Goal: Task Accomplishment & Management: Manage account settings

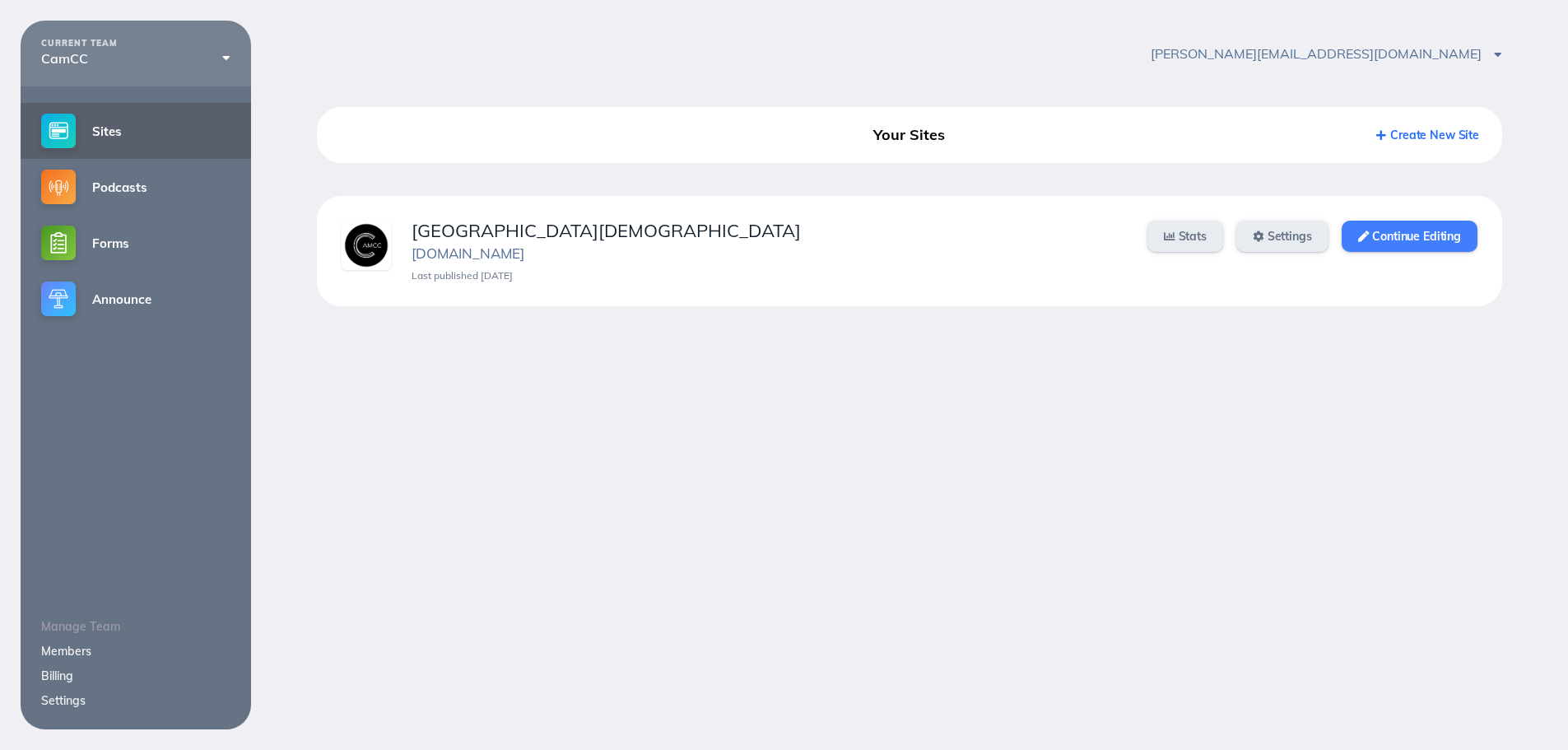
click at [1443, 236] on link "Continue Editing" at bounding box center [1410, 236] width 136 height 31
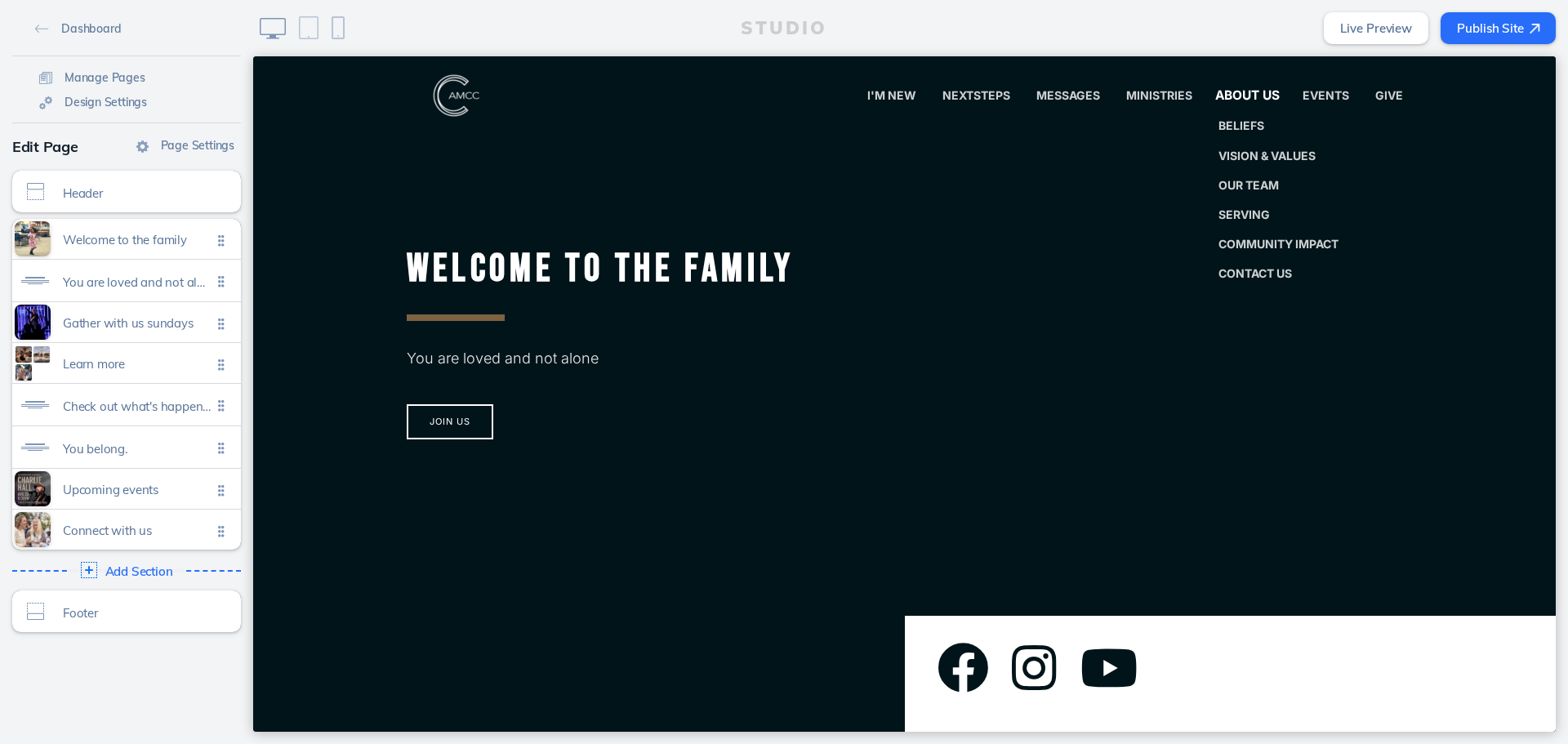
click at [1242, 89] on span "About Us" at bounding box center [1247, 95] width 64 height 16
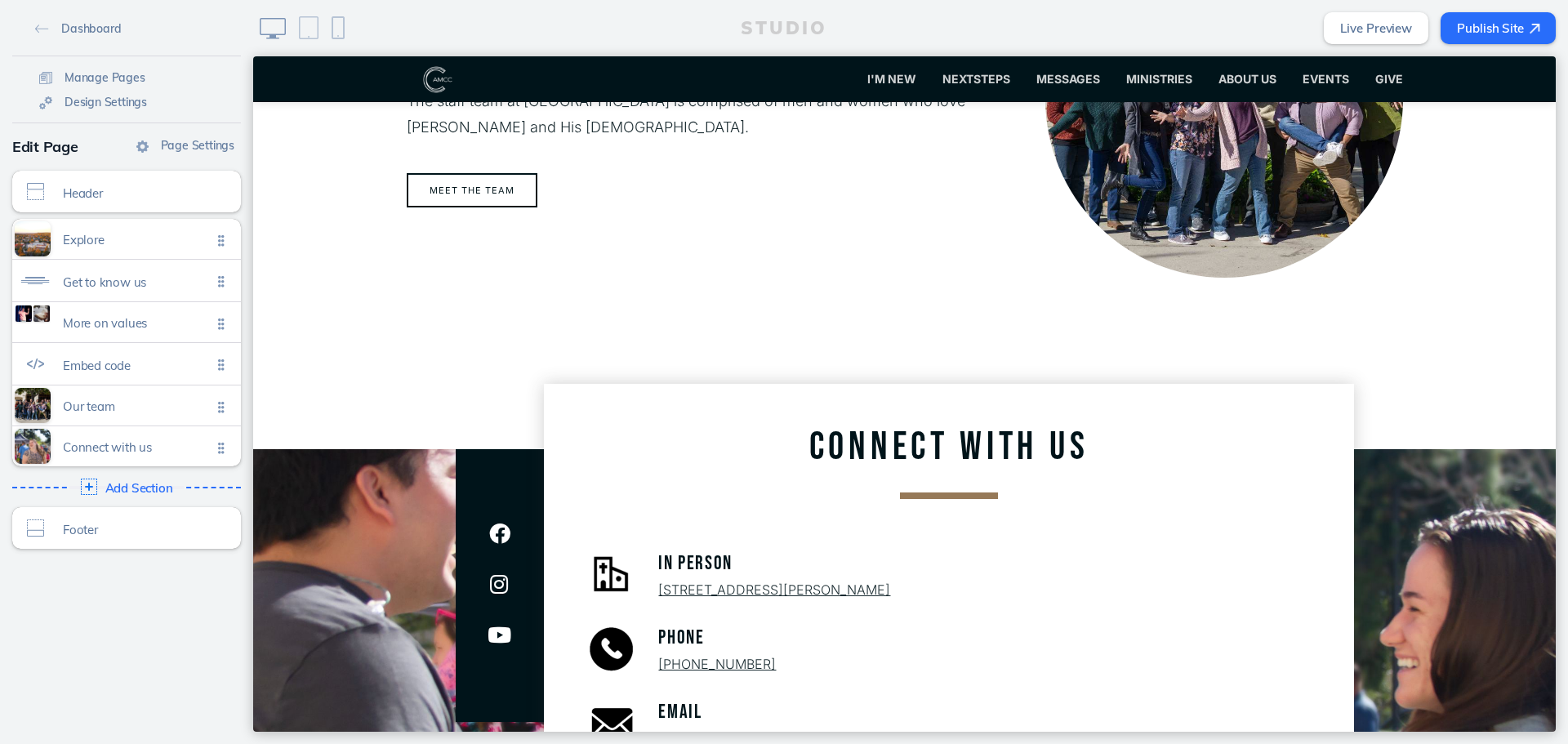
scroll to position [1634, 0]
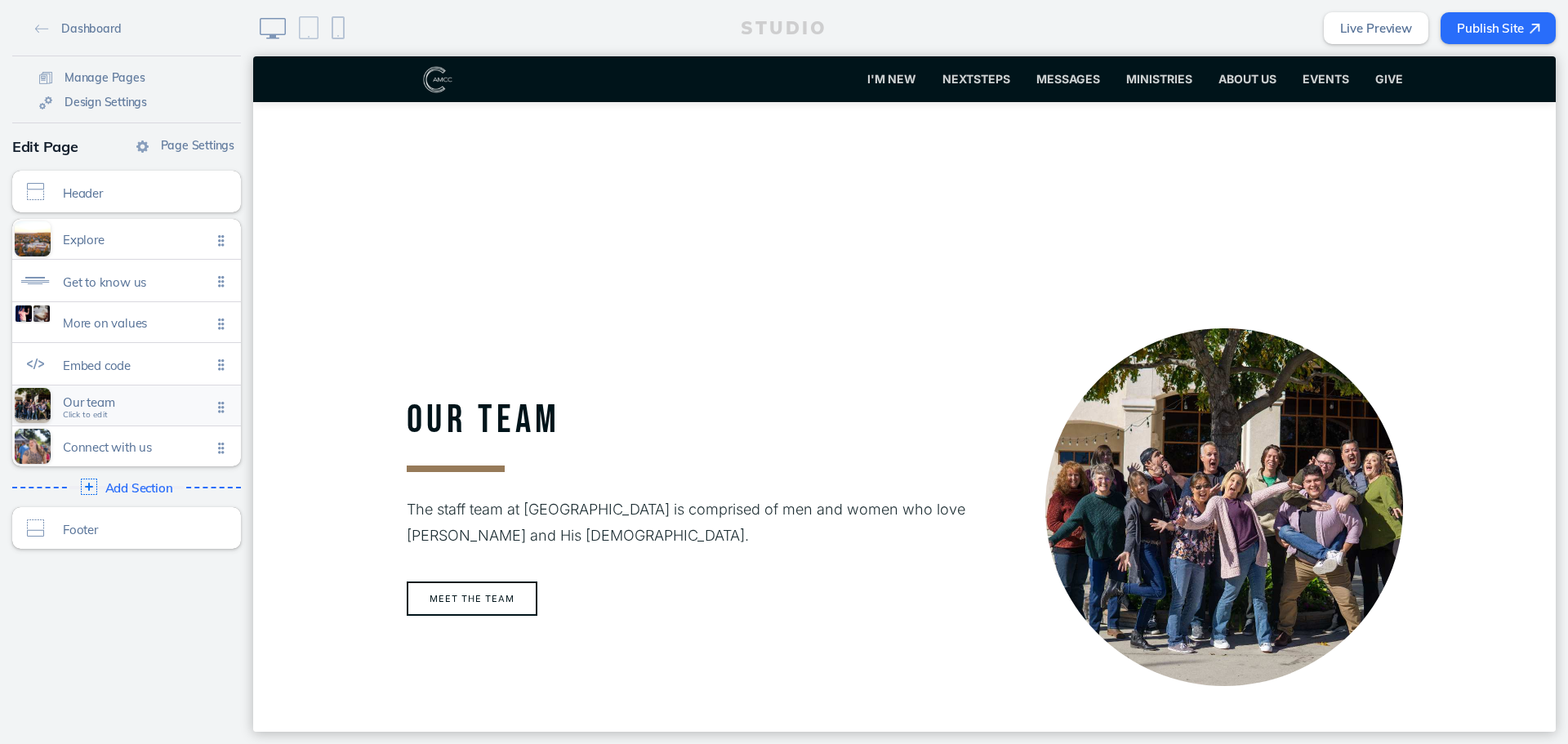
click at [126, 411] on span "Our team Click to edit" at bounding box center [137, 406] width 148 height 14
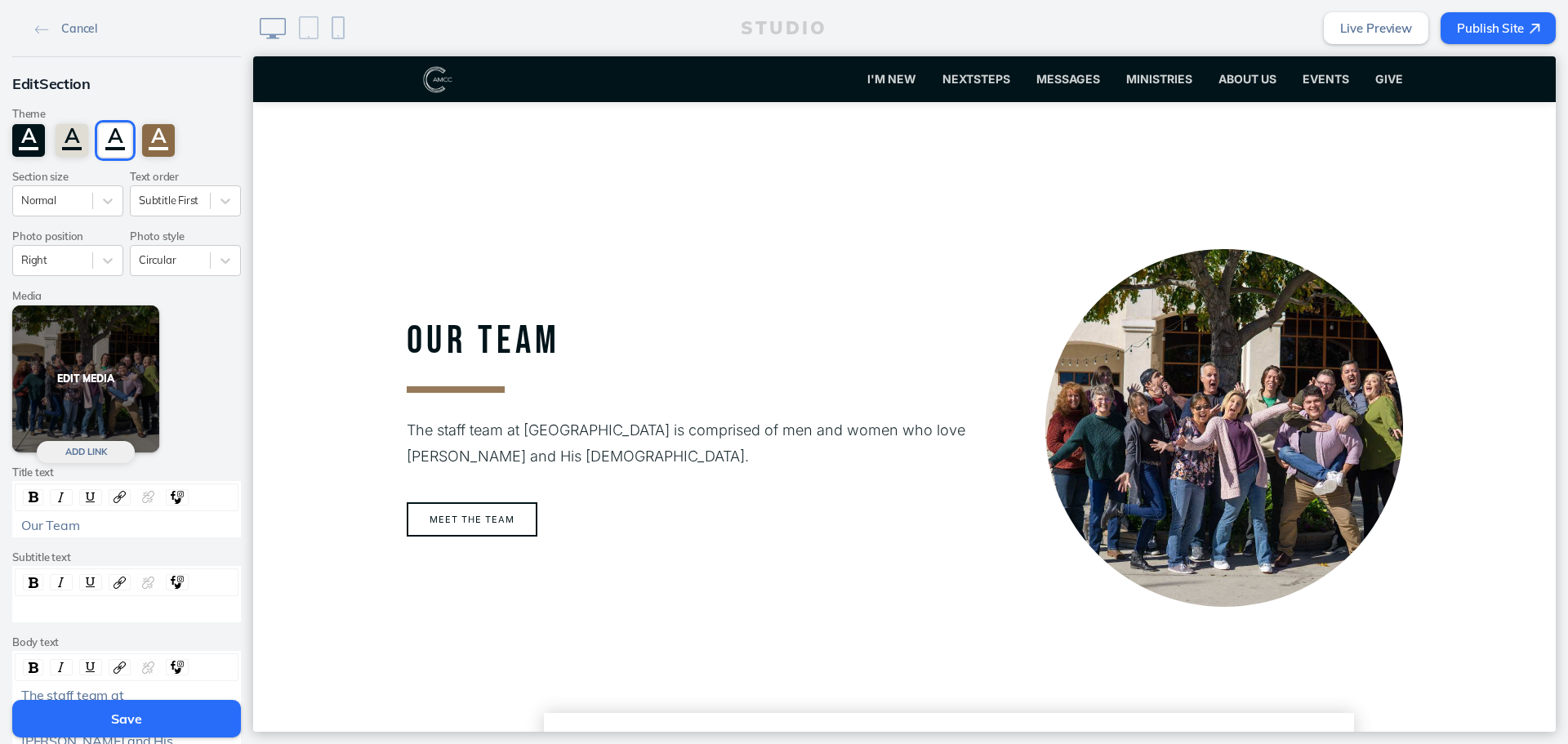
scroll to position [1714, 0]
click at [89, 391] on button "Edit Media" at bounding box center [85, 379] width 147 height 147
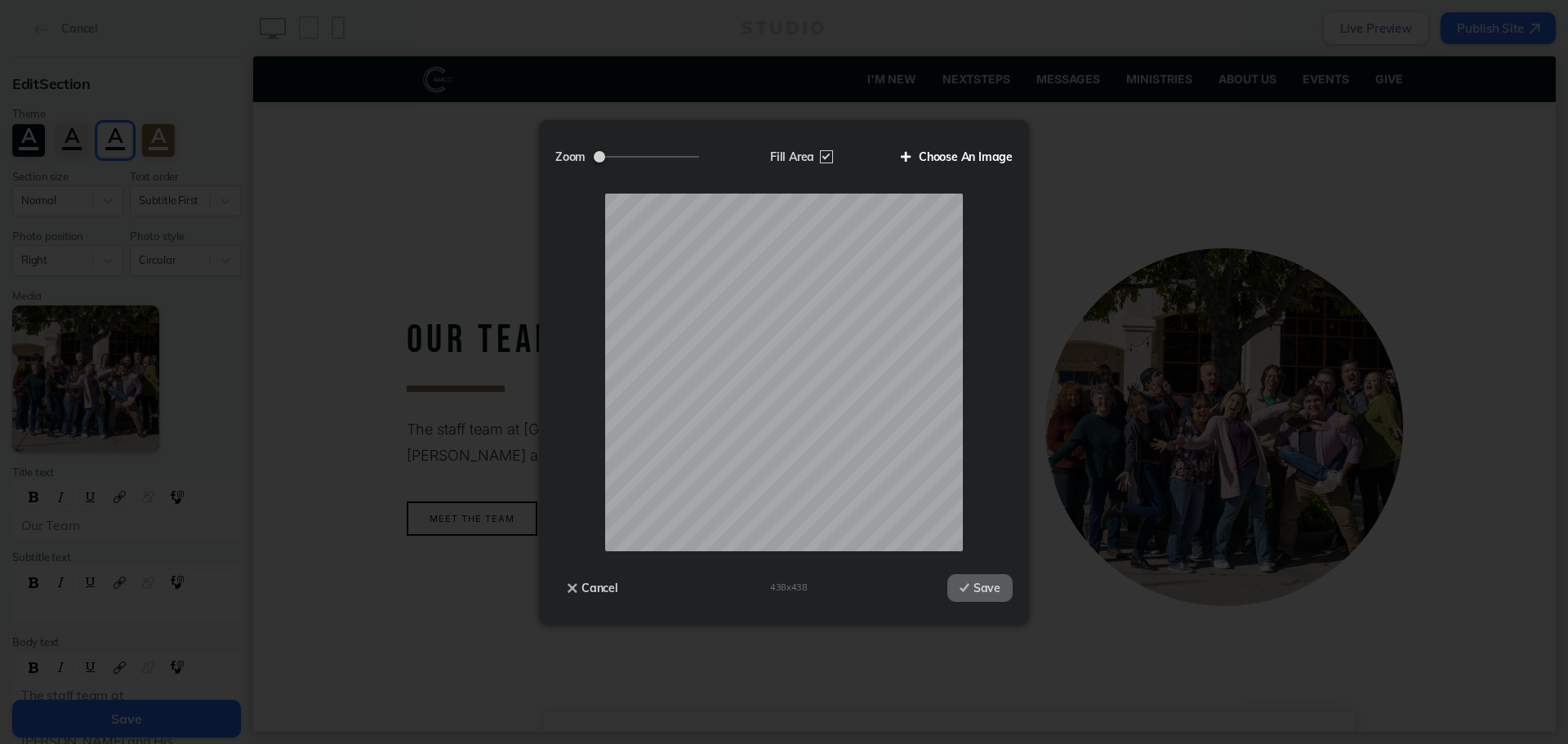
click at [978, 155] on label "Choose An Image" at bounding box center [950, 157] width 124 height 28
click at [0, 0] on input "Choose An Image" at bounding box center [0, 0] width 0 height 0
click at [978, 583] on button "Save" at bounding box center [980, 588] width 66 height 28
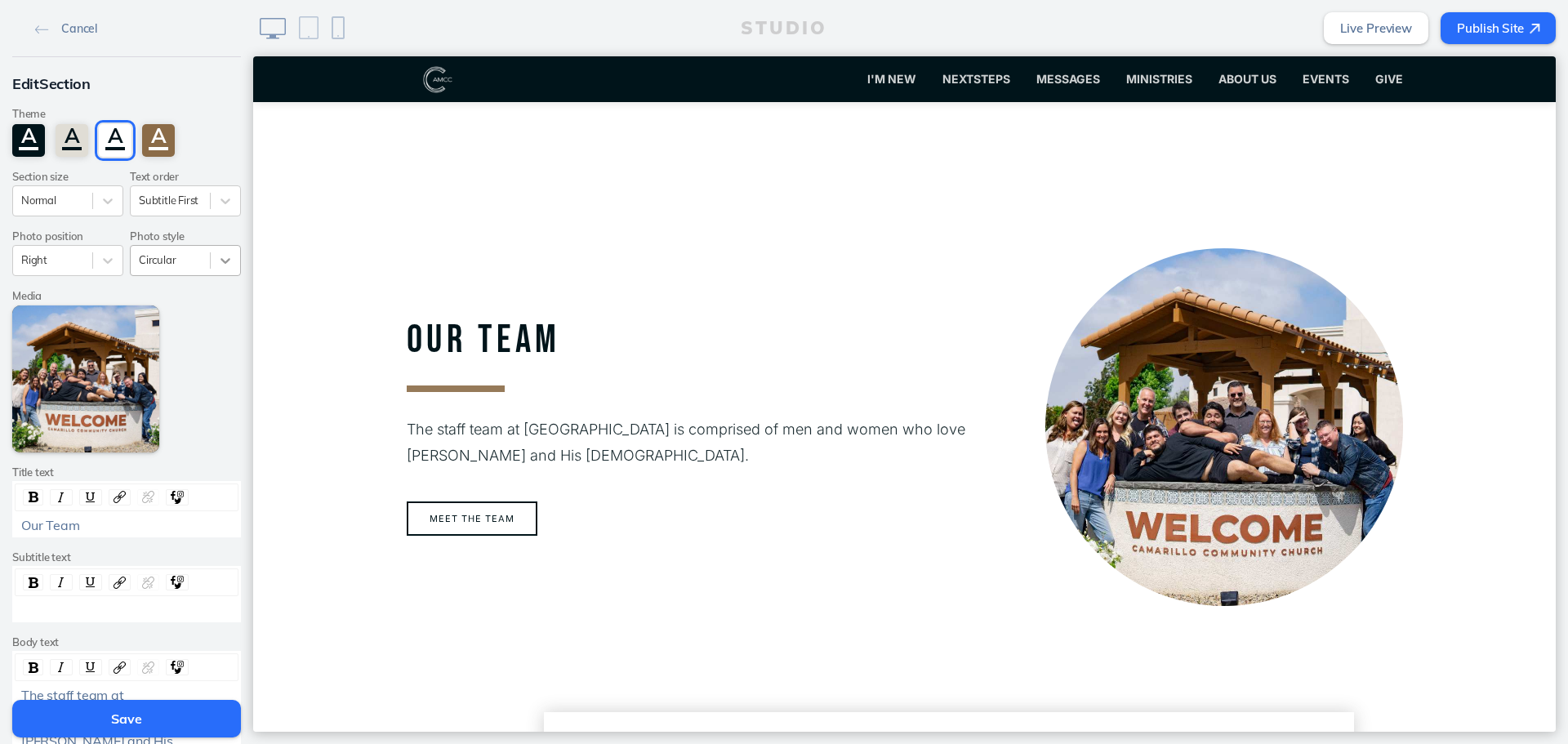
click at [231, 267] on div at bounding box center [226, 261] width 30 height 30
click at [186, 347] on div "Square" at bounding box center [185, 349] width 111 height 25
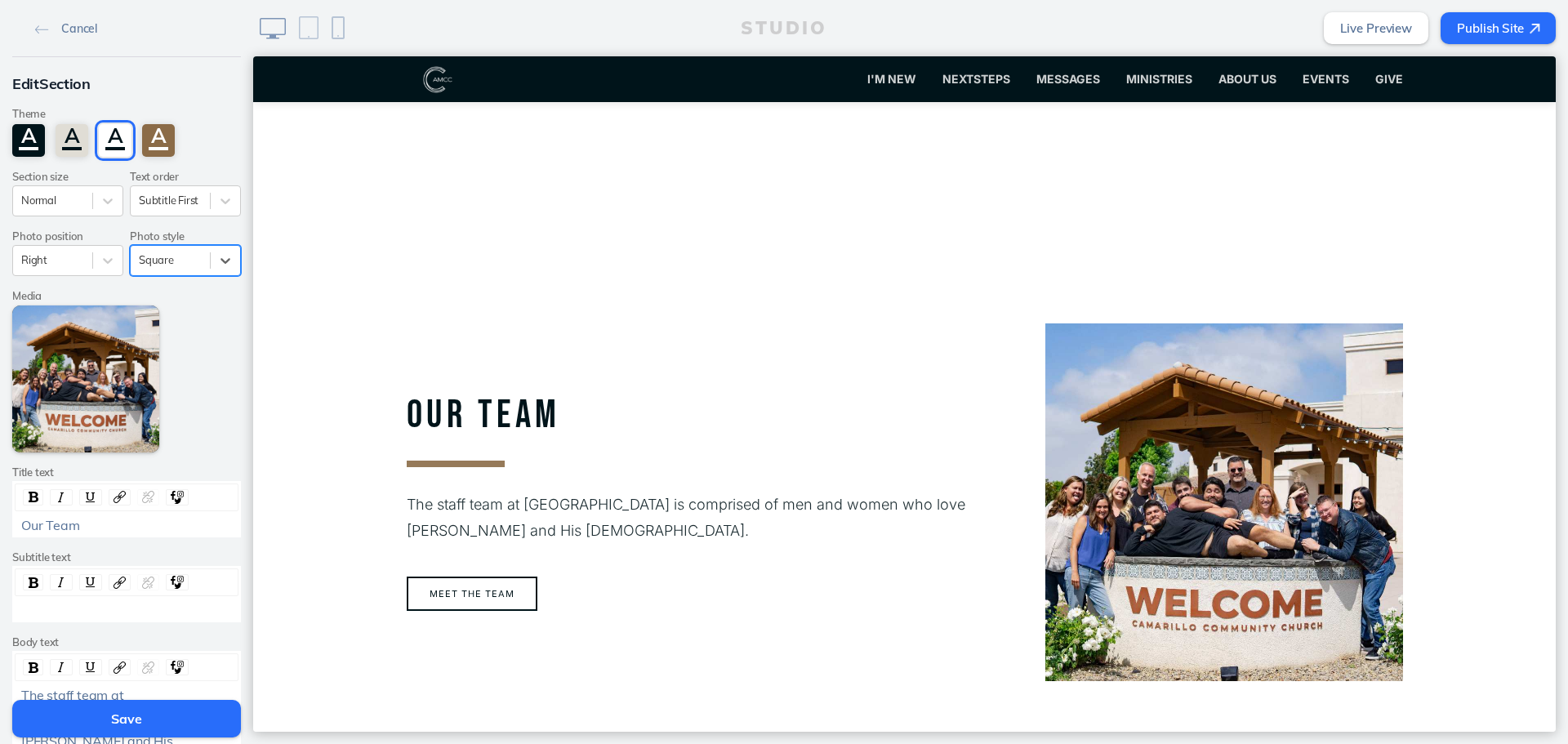
scroll to position [1535, 0]
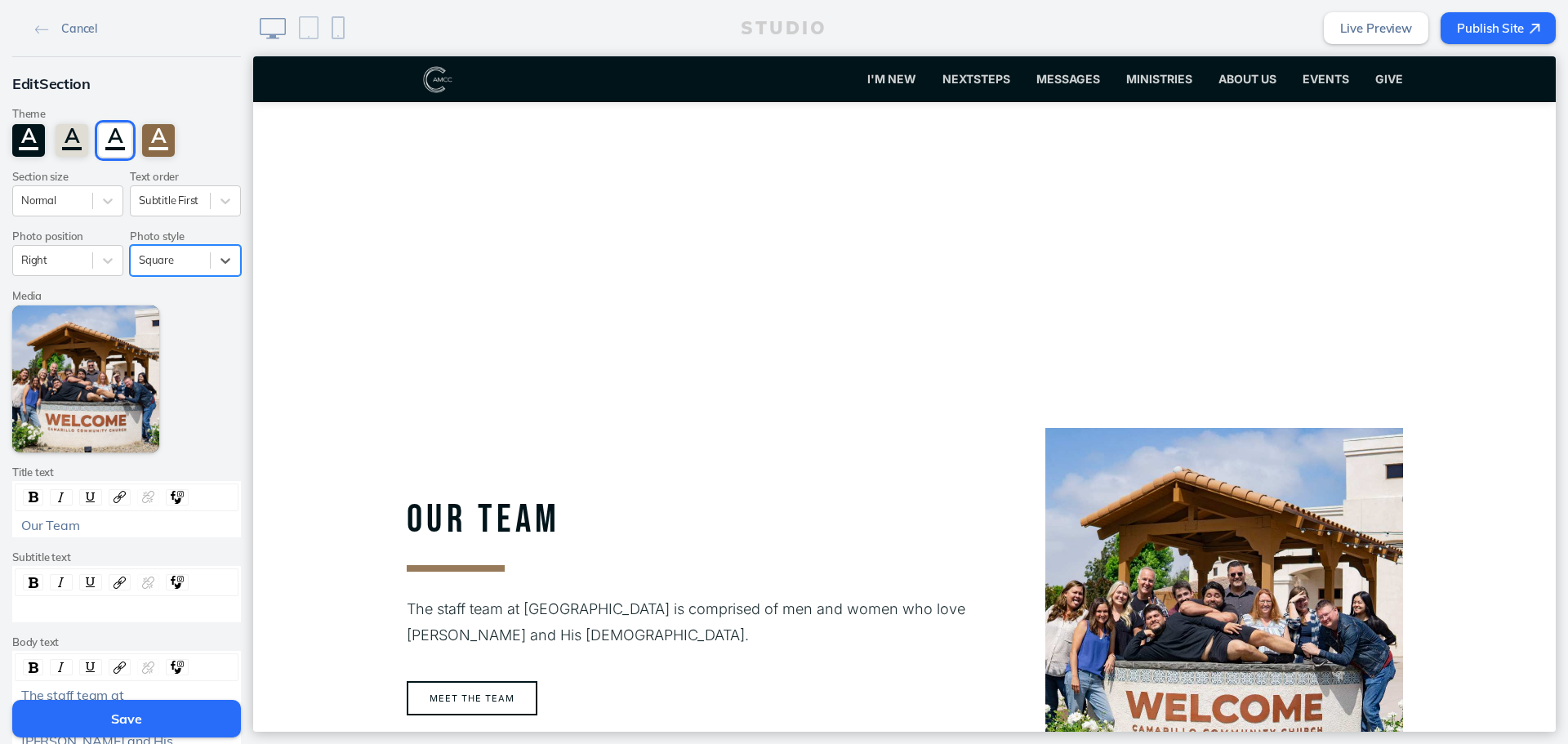
click at [30, 722] on button "Save" at bounding box center [126, 719] width 229 height 38
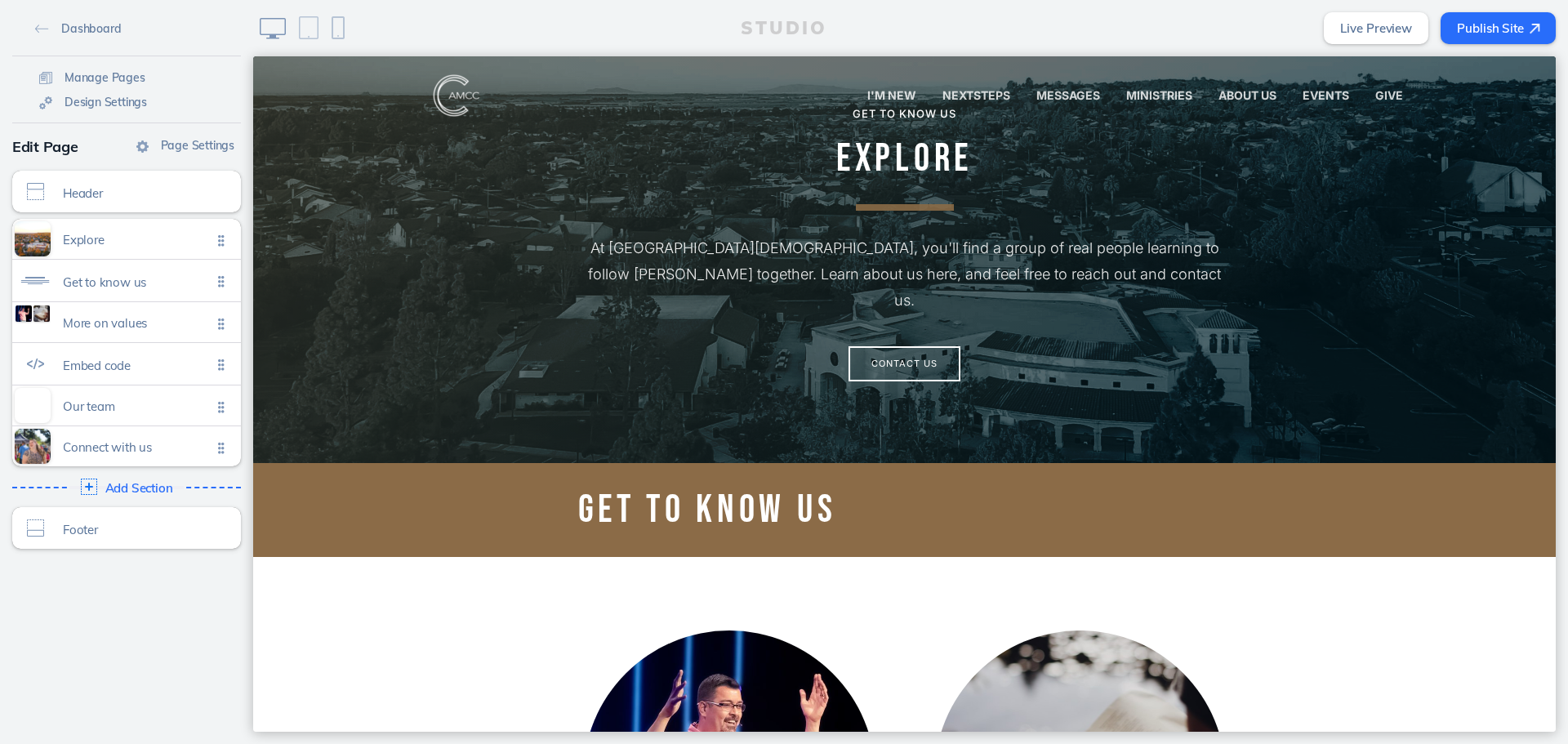
scroll to position [0, 0]
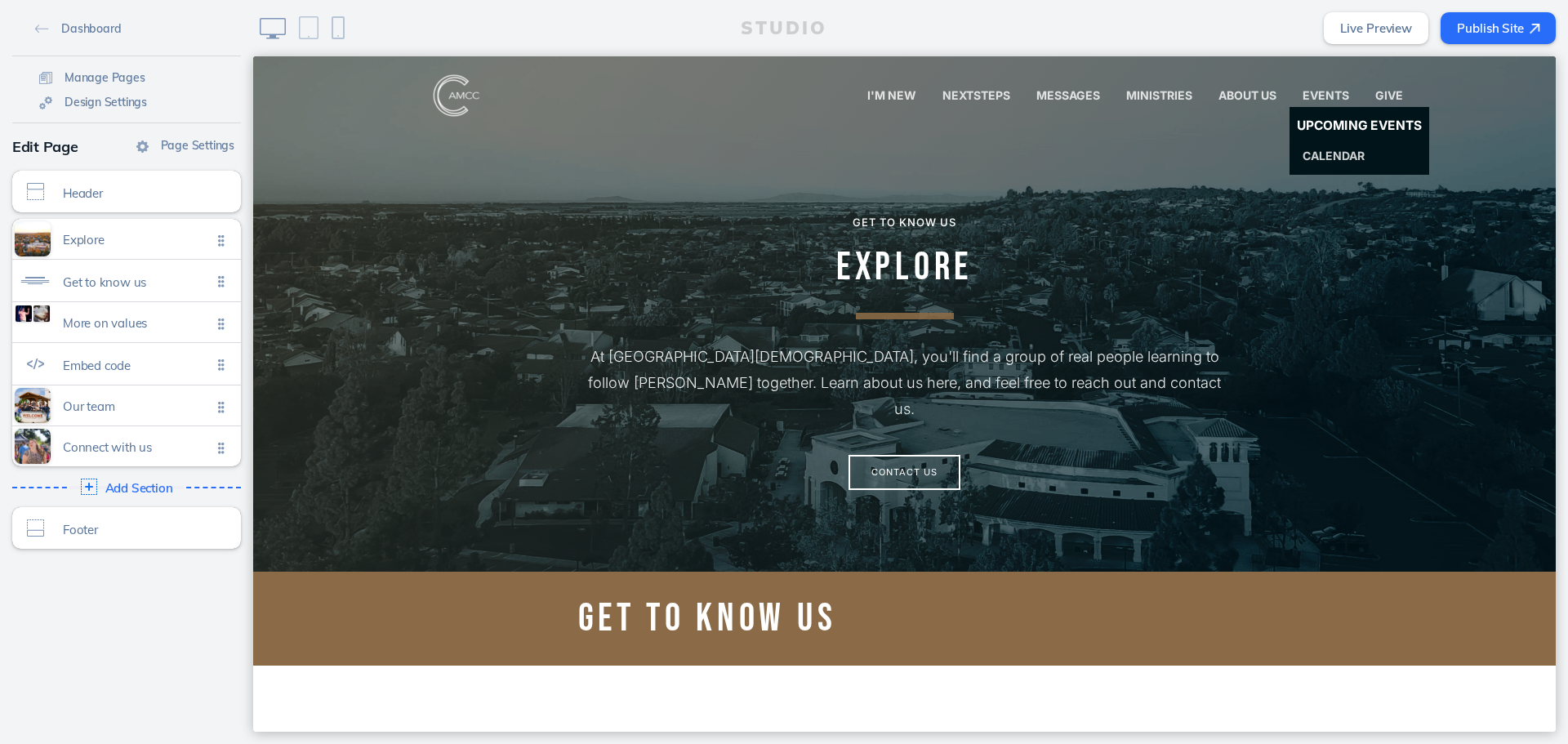
click at [1367, 122] on span "Upcoming Events" at bounding box center [1360, 126] width 125 height 16
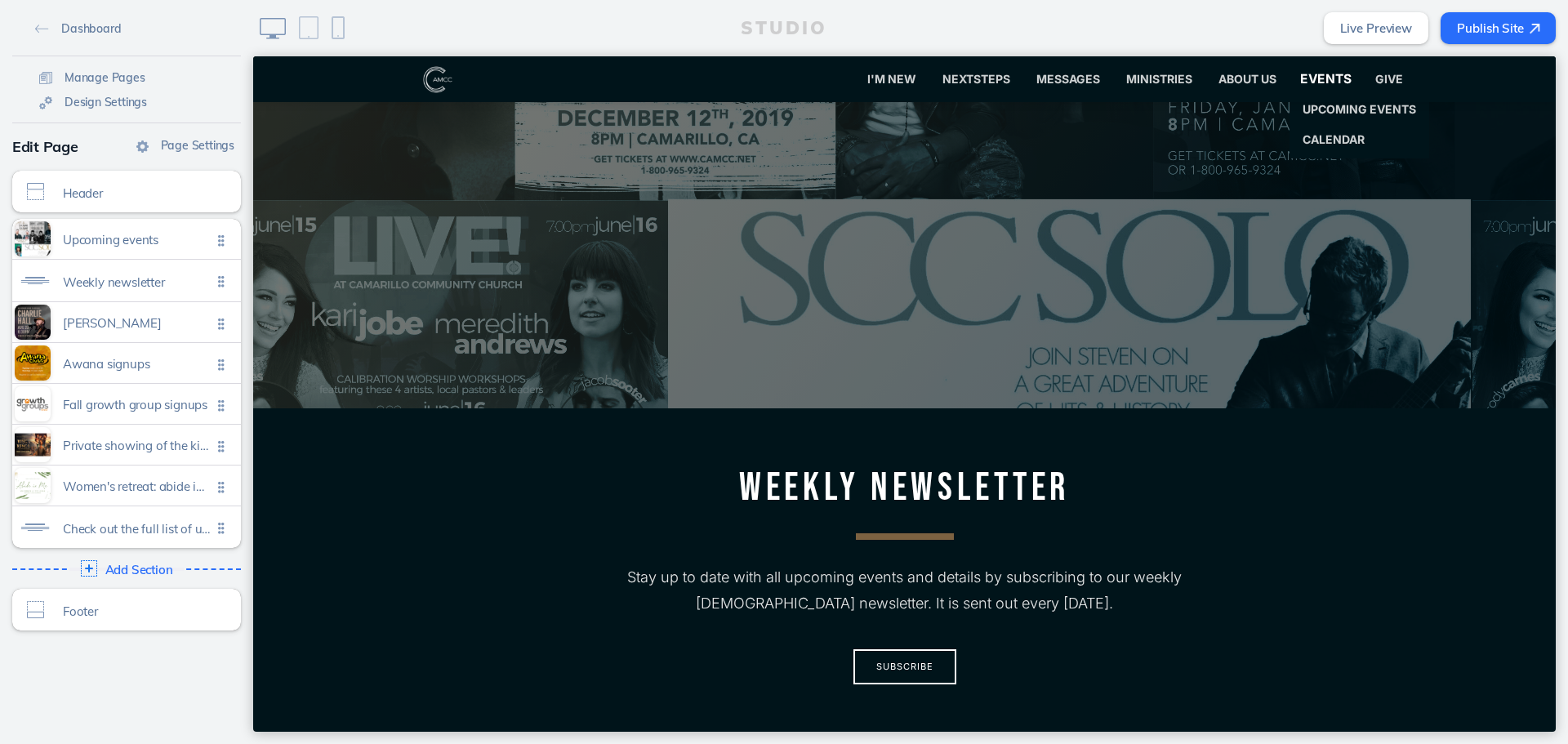
scroll to position [163, 0]
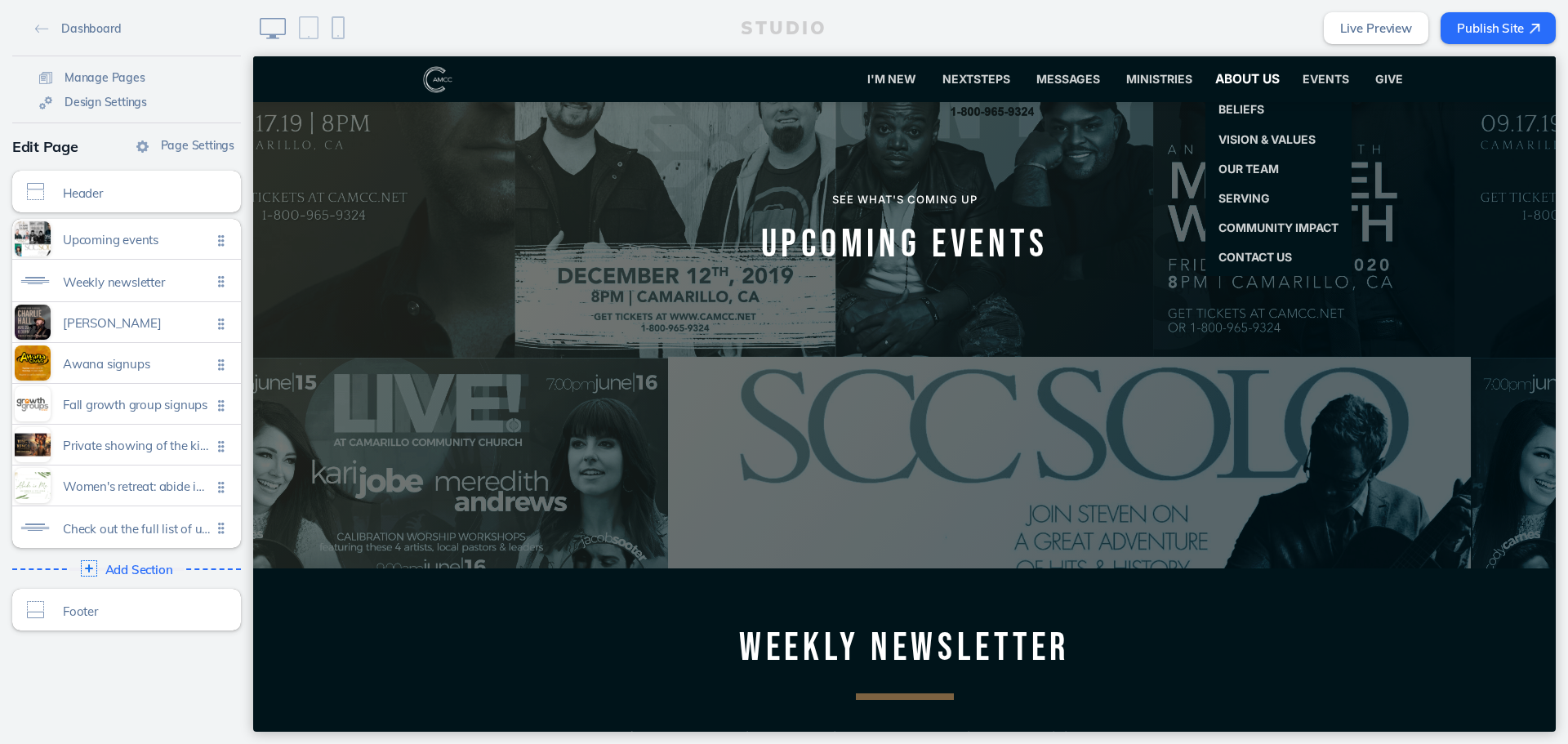
click at [1243, 75] on span "About Us" at bounding box center [1247, 79] width 64 height 16
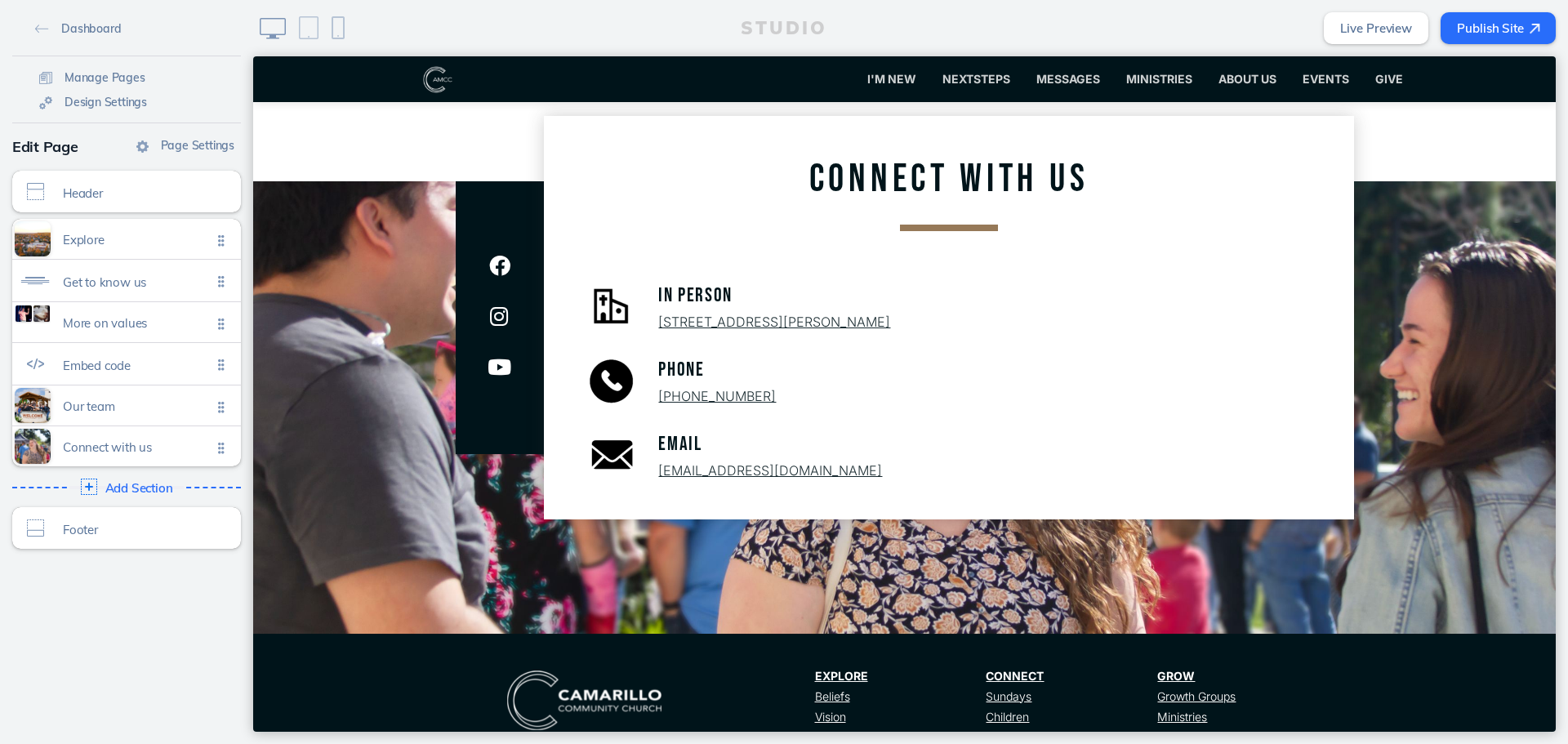
scroll to position [2433, 0]
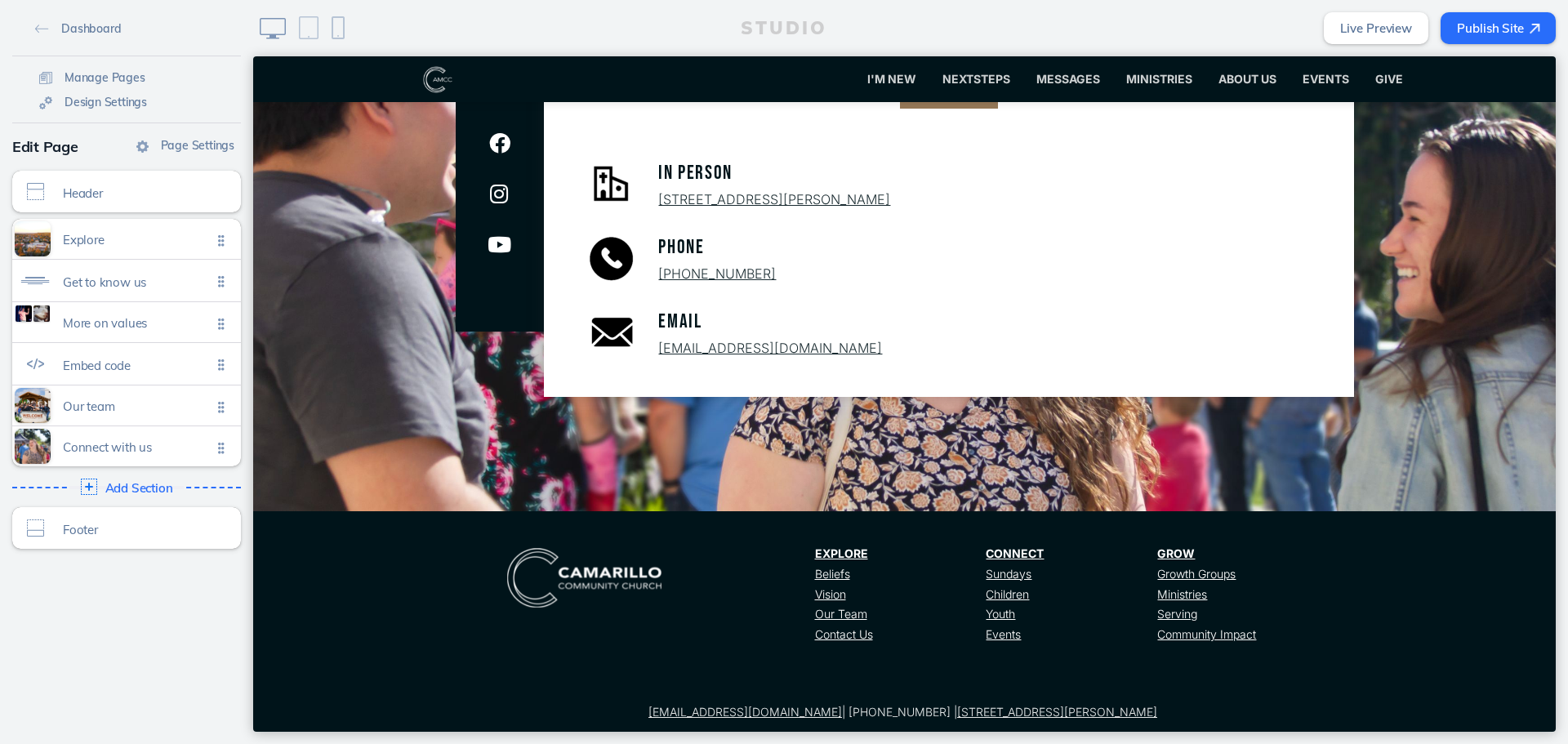
click at [1493, 27] on button "Publish Site" at bounding box center [1498, 28] width 115 height 32
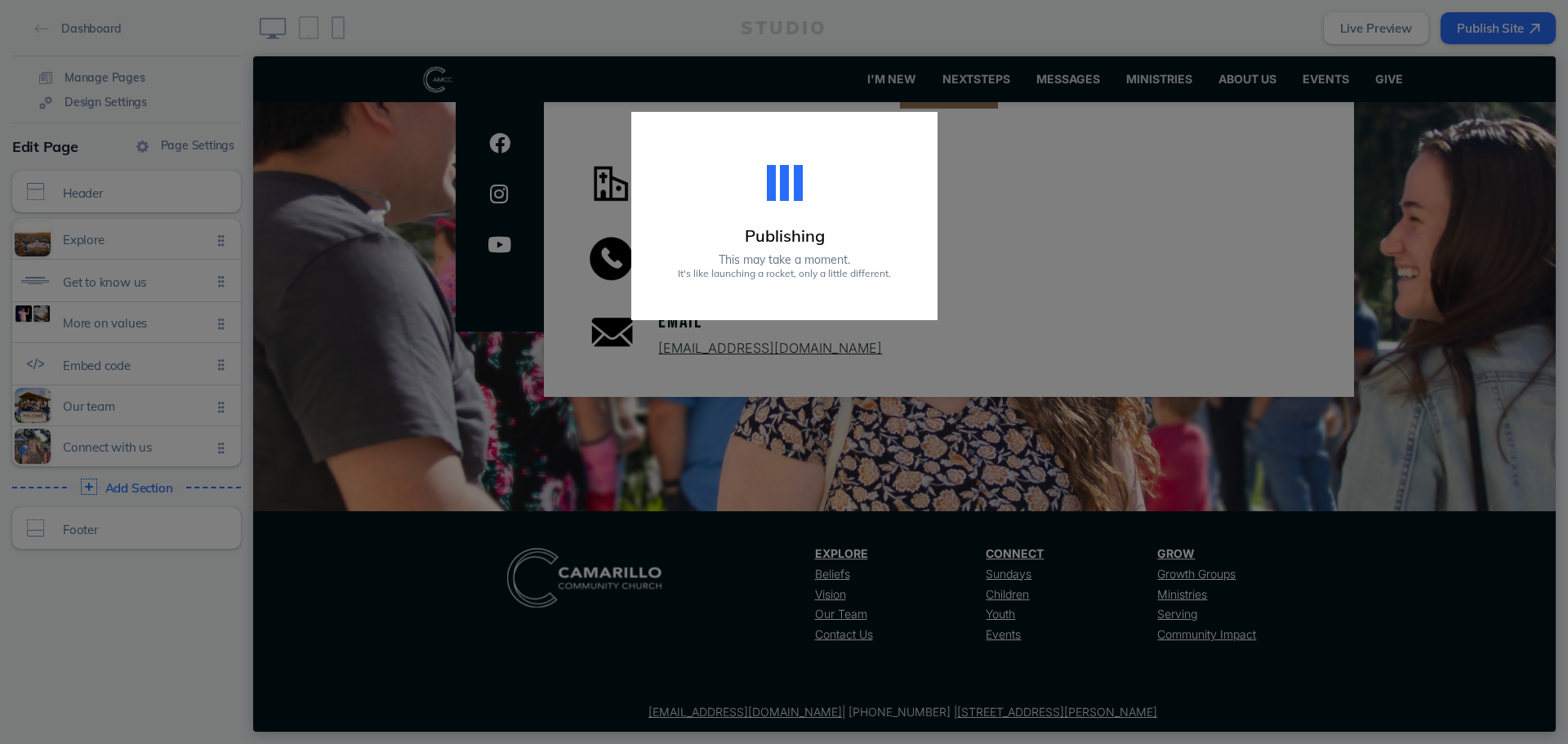
scroll to position [1943, 0]
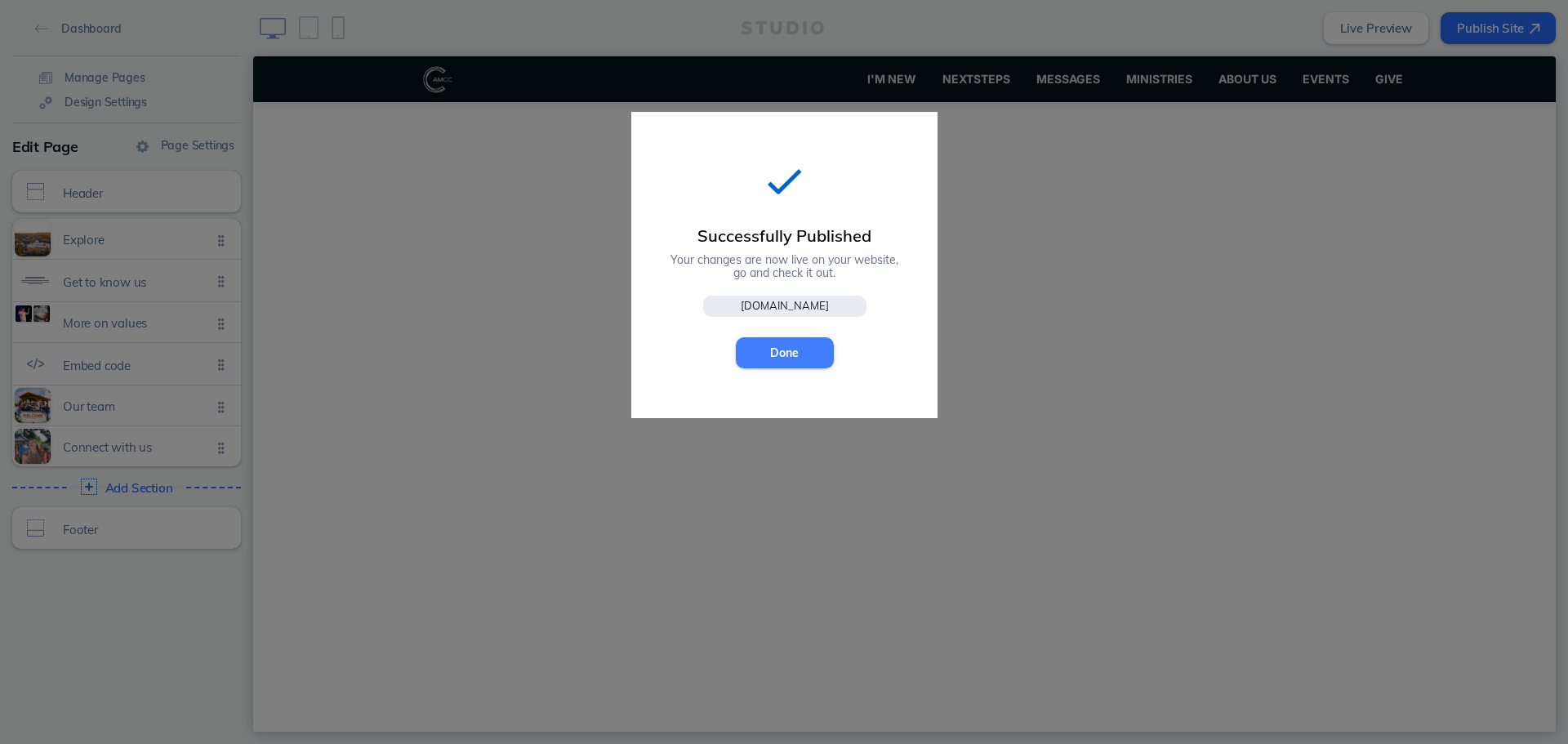
click at [784, 346] on button "Done" at bounding box center [785, 353] width 98 height 31
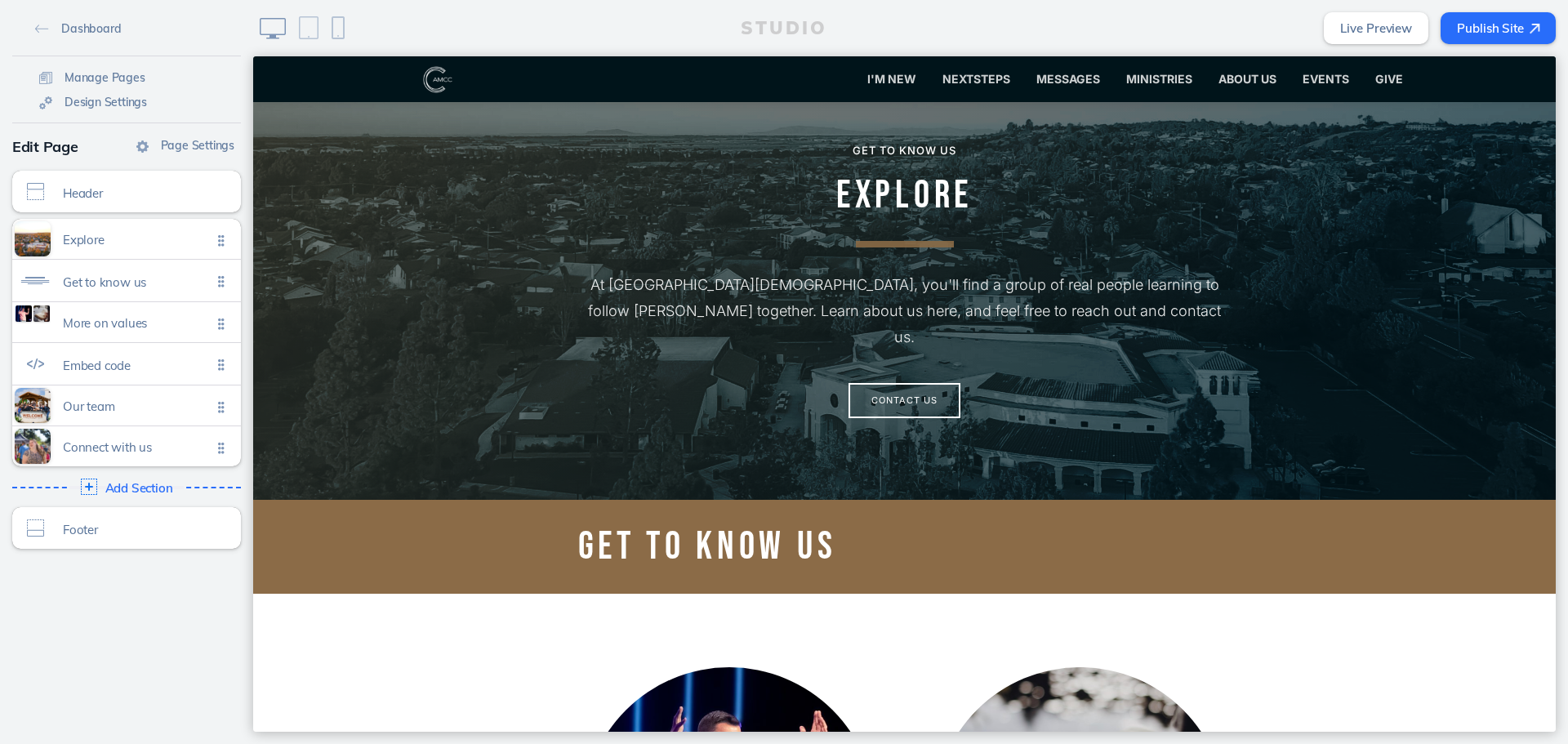
scroll to position [0, 0]
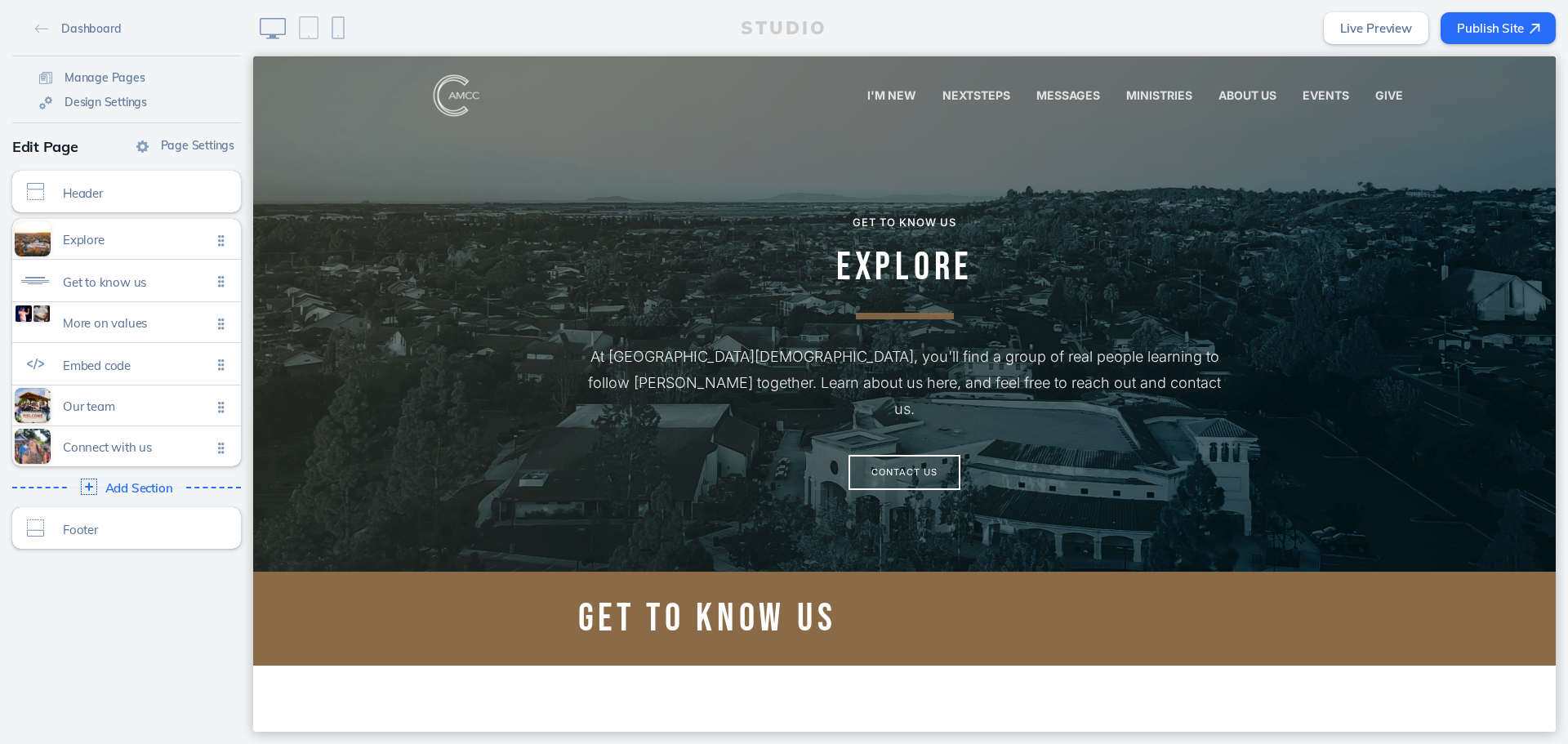
click at [1503, 21] on button "Publish Site" at bounding box center [1498, 28] width 115 height 32
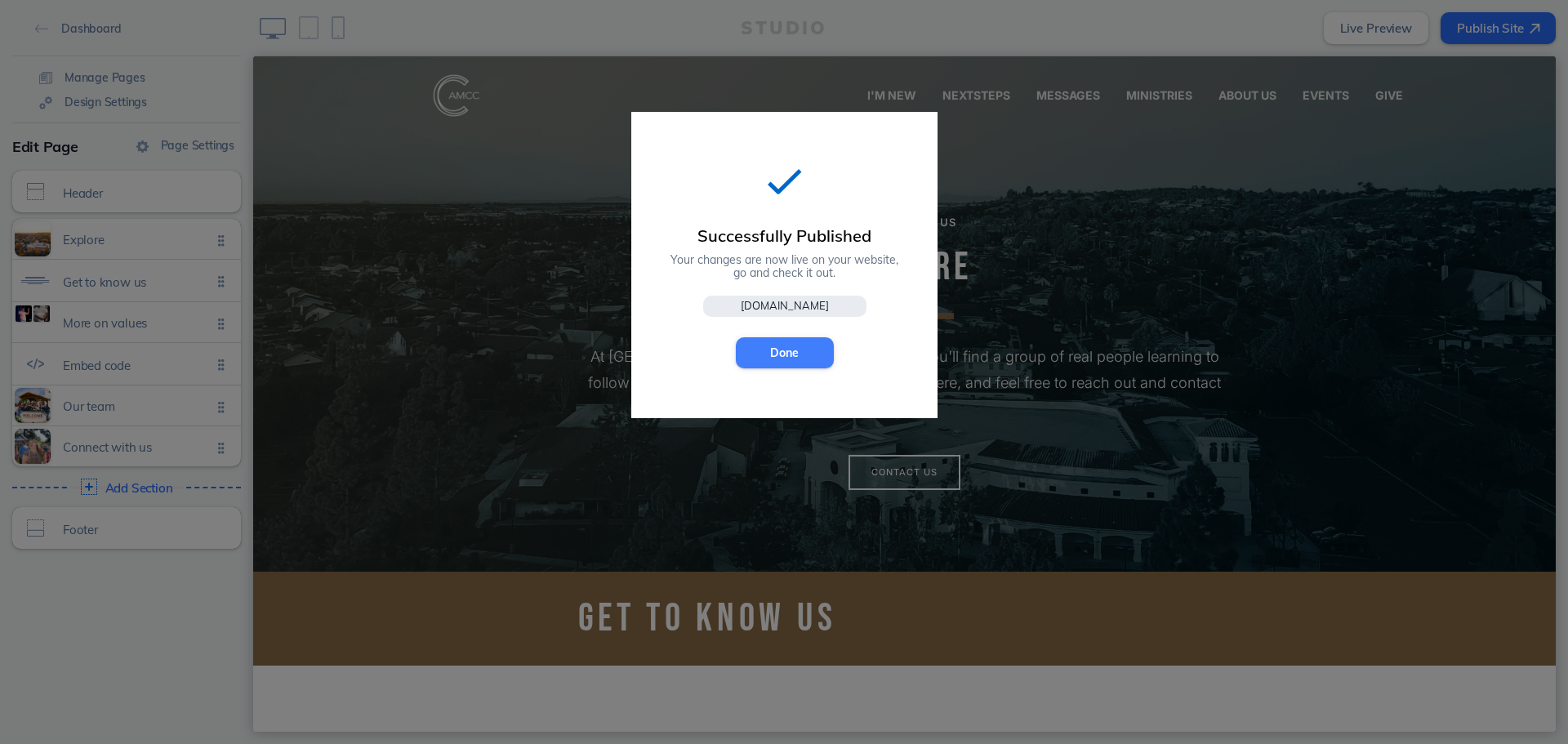
click at [802, 343] on button "Done" at bounding box center [785, 353] width 98 height 31
